Goal: Browse casually: Explore the website without a specific task or goal

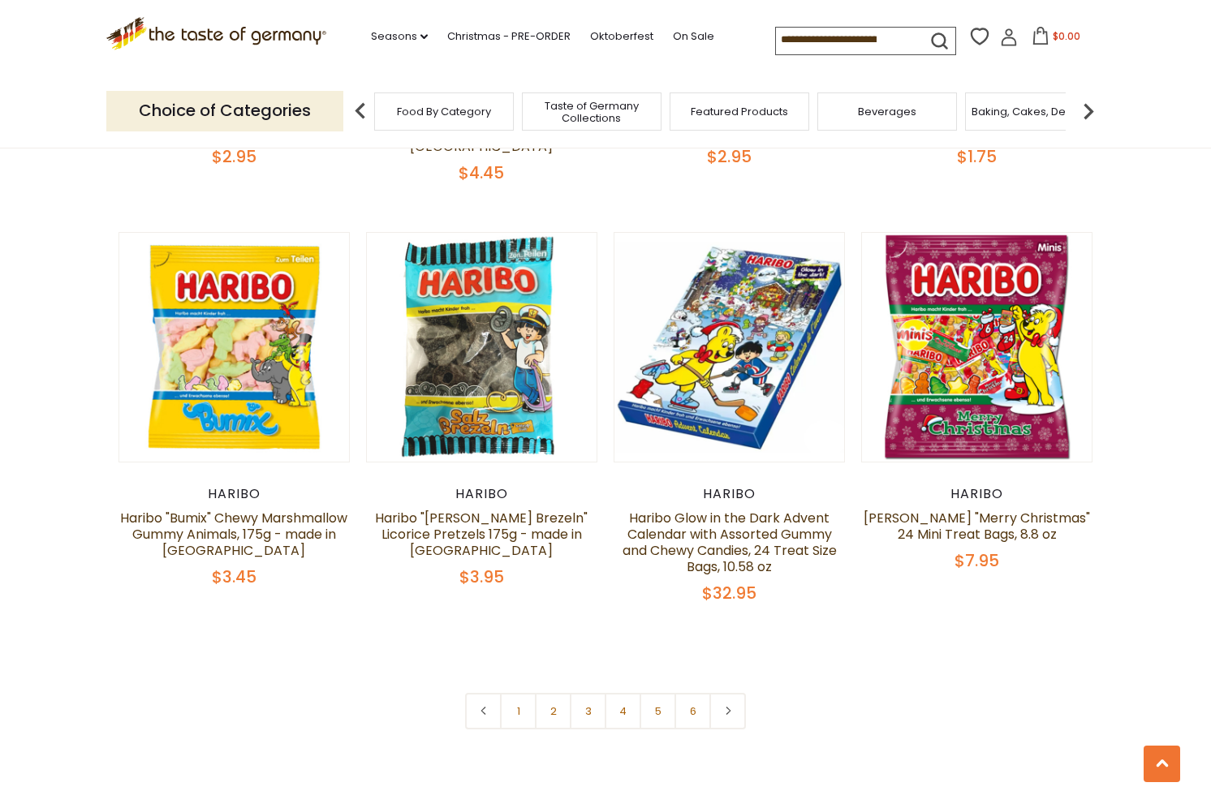
scroll to position [3283, 0]
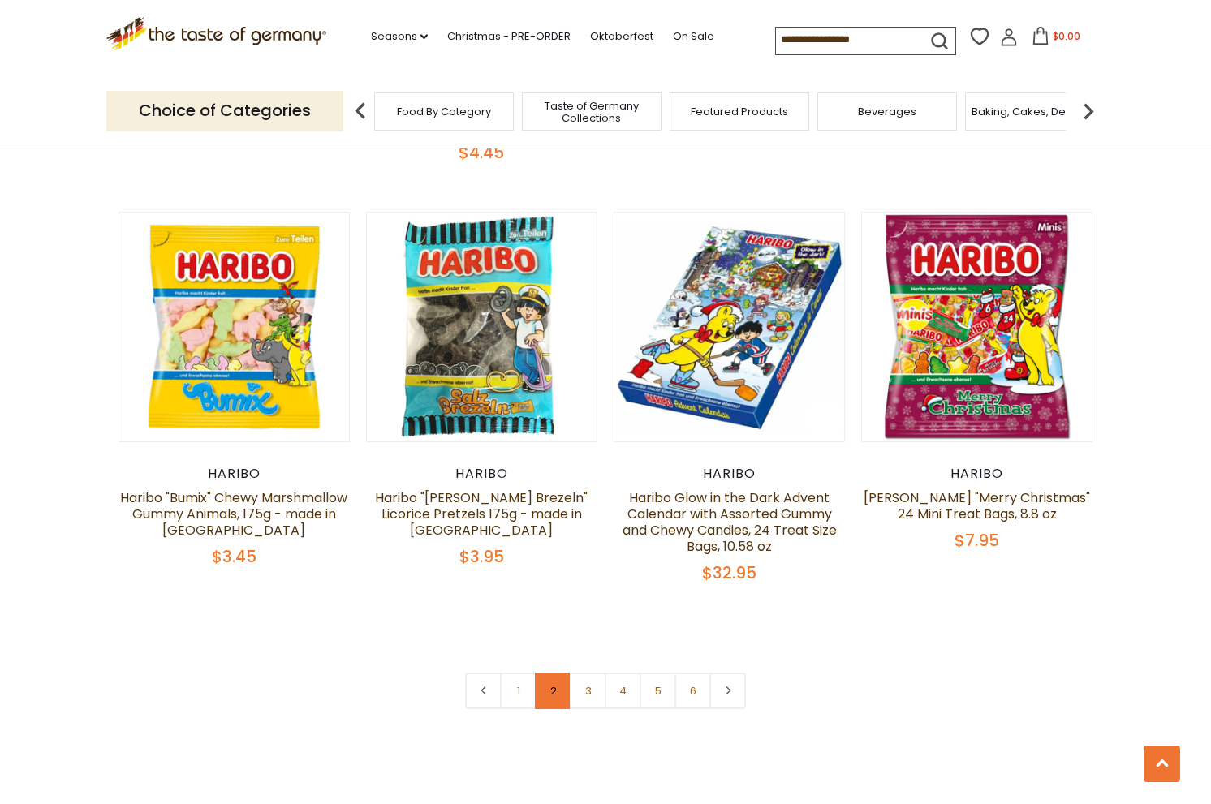
click at [540, 673] on link "2" at bounding box center [553, 691] width 37 height 37
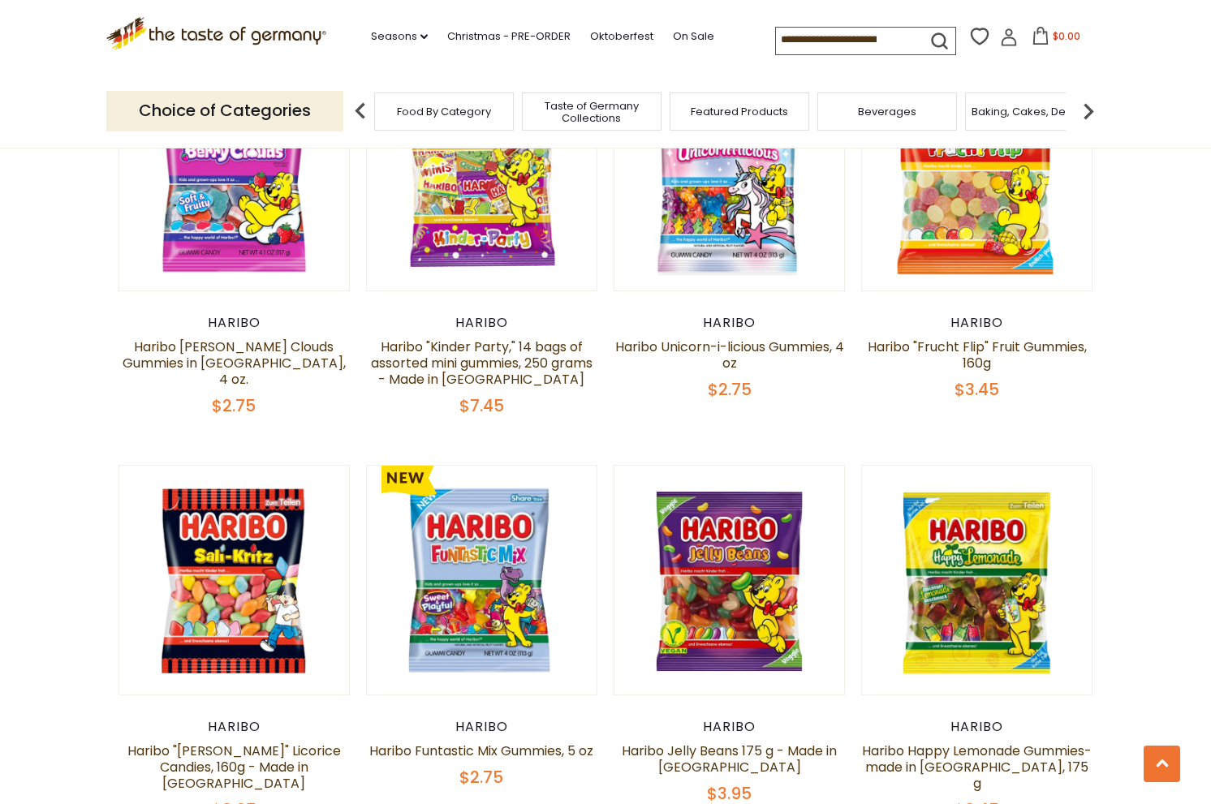
scroll to position [3240, 0]
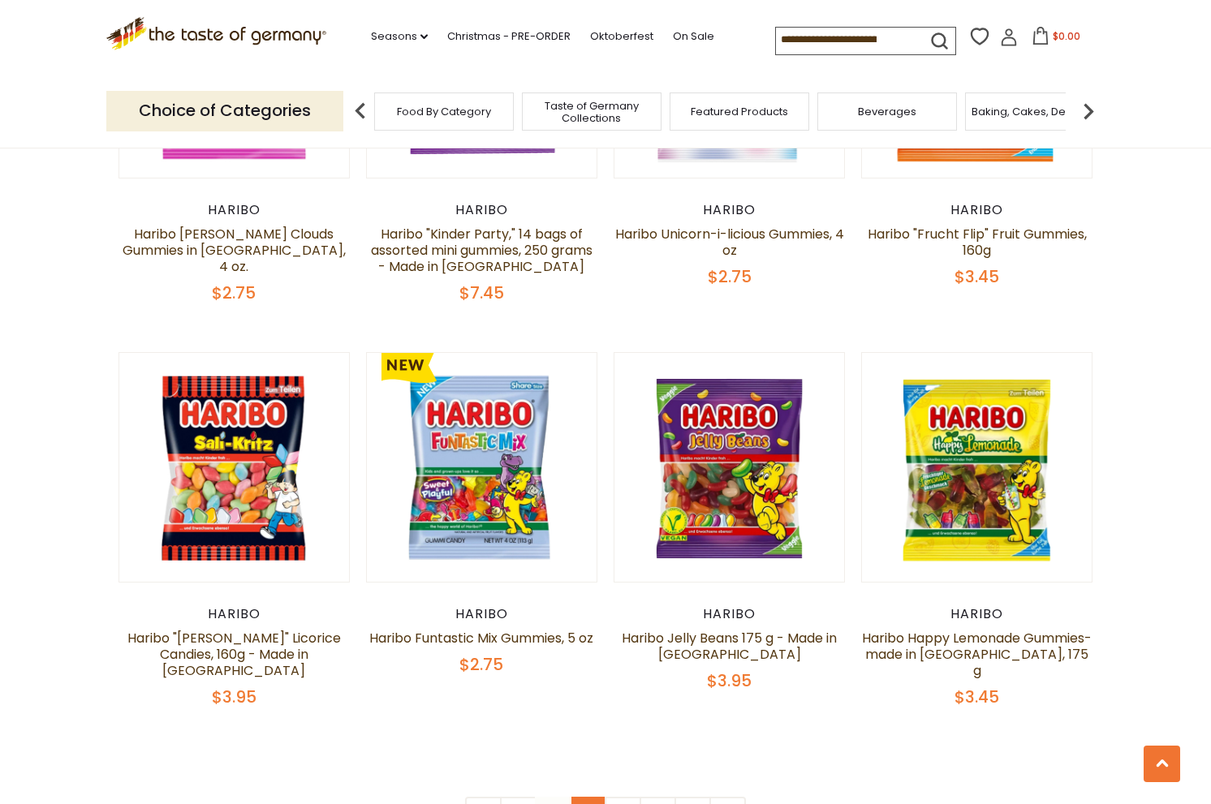
click at [582, 797] on link "3" at bounding box center [588, 815] width 37 height 37
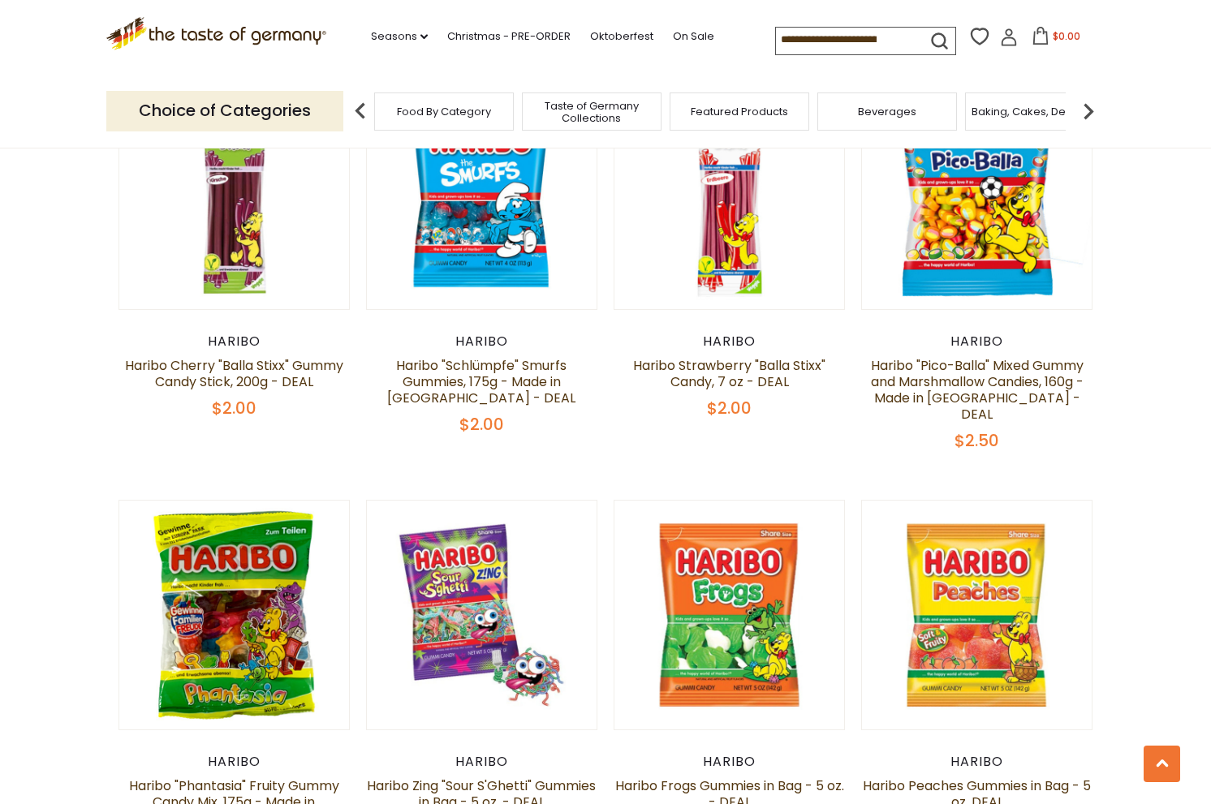
scroll to position [3389, 0]
